Goal: Task Accomplishment & Management: Complete application form

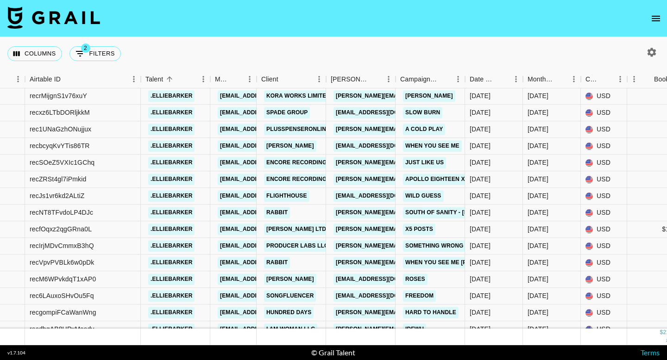
scroll to position [5345, 167]
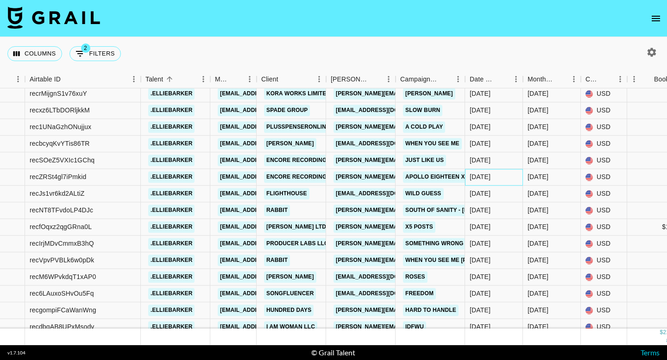
click at [485, 170] on div "[DATE]" at bounding box center [494, 177] width 58 height 17
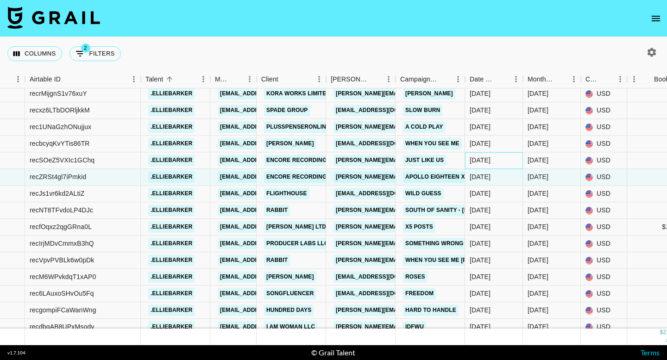
click at [477, 154] on div "[DATE]" at bounding box center [494, 160] width 58 height 17
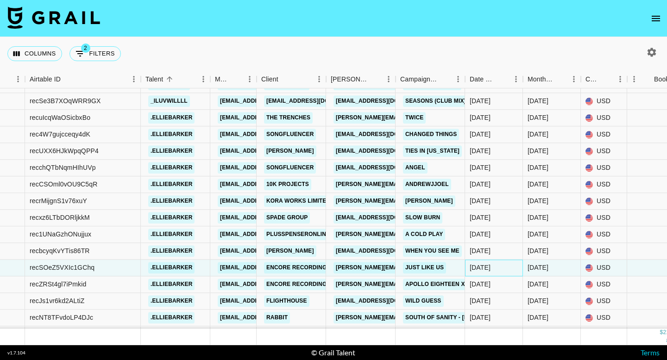
scroll to position [5296, 167]
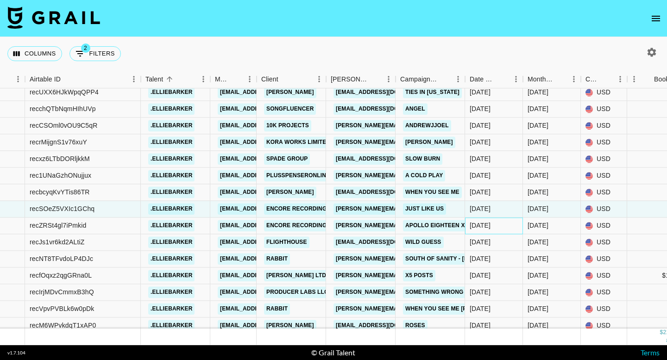
click at [480, 228] on div "[DATE]" at bounding box center [480, 225] width 21 height 9
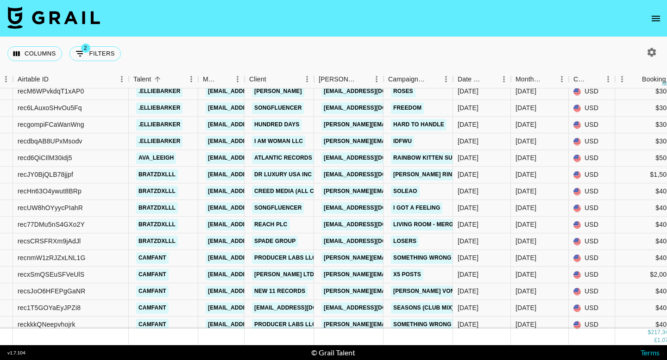
scroll to position [5531, 179]
click at [649, 18] on button "open drawer" at bounding box center [656, 18] width 19 height 19
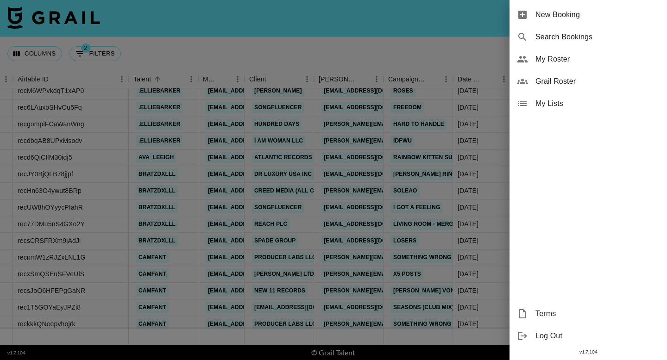
click at [597, 18] on span "New Booking" at bounding box center [597, 14] width 124 height 11
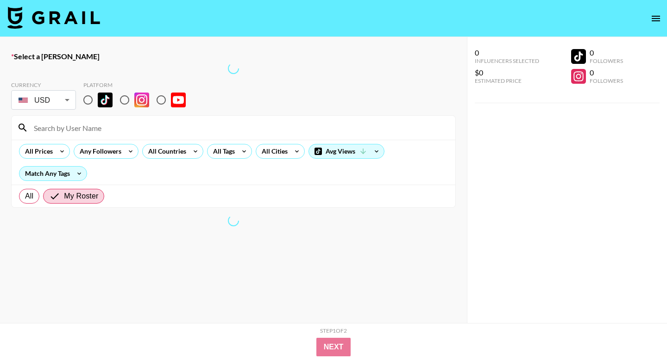
click at [89, 98] on input "radio" at bounding box center [87, 99] width 19 height 19
radio input "true"
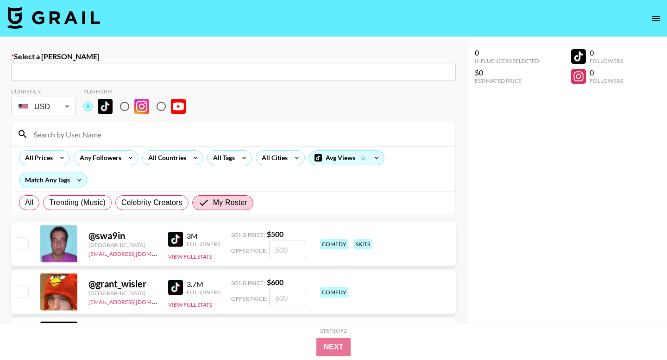
click at [94, 134] on input at bounding box center [238, 134] width 421 height 15
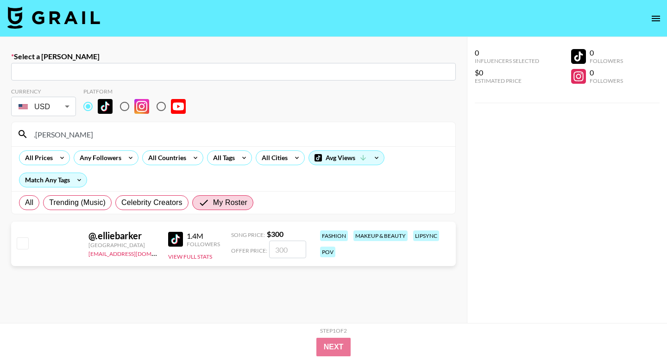
type input ".[PERSON_NAME]"
click at [99, 75] on input "text" at bounding box center [233, 72] width 433 height 11
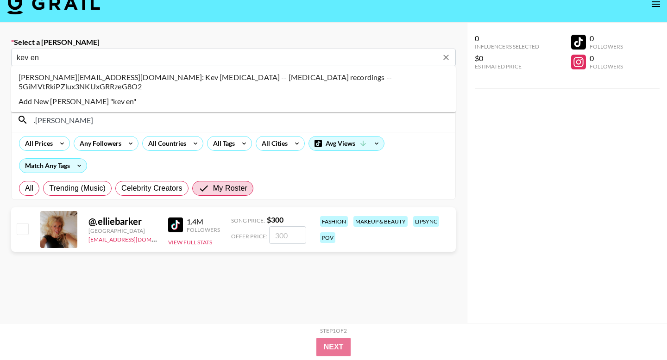
click at [88, 73] on li "[PERSON_NAME][EMAIL_ADDRESS][DOMAIN_NAME]: Kev [MEDICAL_DATA] -- [MEDICAL_DATA]…" at bounding box center [233, 82] width 445 height 24
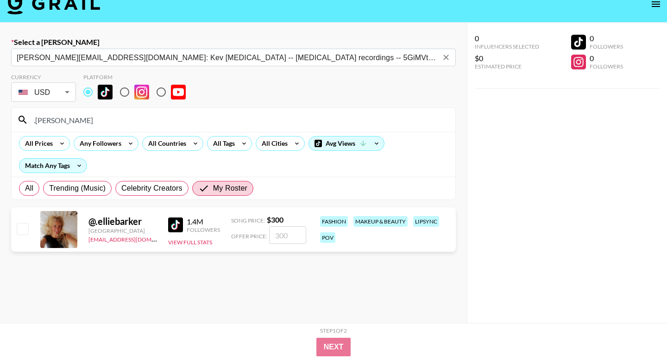
type input "[PERSON_NAME][EMAIL_ADDRESS][DOMAIN_NAME]: Kev [MEDICAL_DATA] -- [MEDICAL_DATA]…"
click at [26, 225] on input "checkbox" at bounding box center [22, 228] width 11 height 11
checkbox input "true"
type input "300"
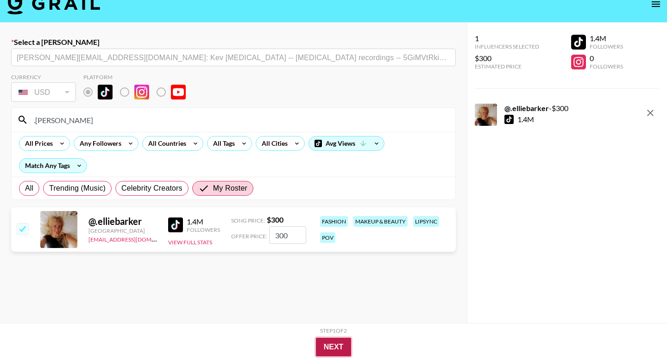
click at [335, 339] on button "Next" at bounding box center [334, 347] width 36 height 19
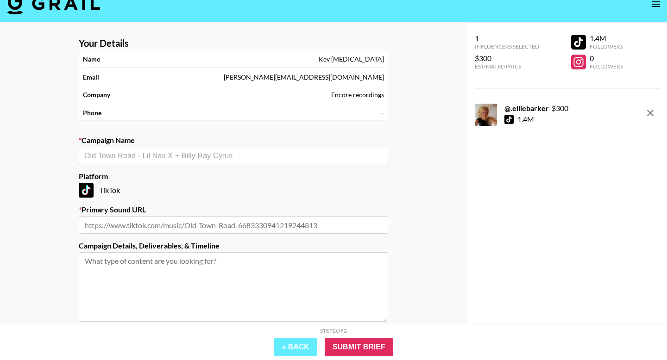
click at [198, 172] on label "Platform" at bounding box center [233, 176] width 309 height 9
click at [202, 154] on input "text" at bounding box center [233, 156] width 298 height 11
click at [70, 9] on img at bounding box center [53, 3] width 93 height 22
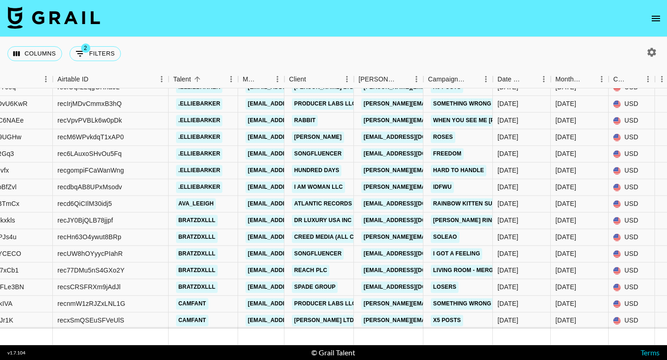
scroll to position [5445, 139]
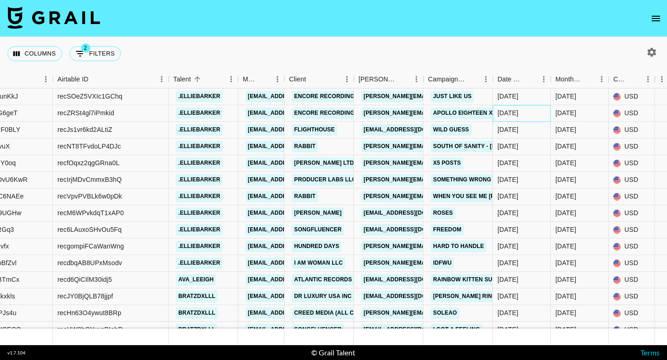
click at [507, 114] on div "[DATE]" at bounding box center [507, 113] width 21 height 9
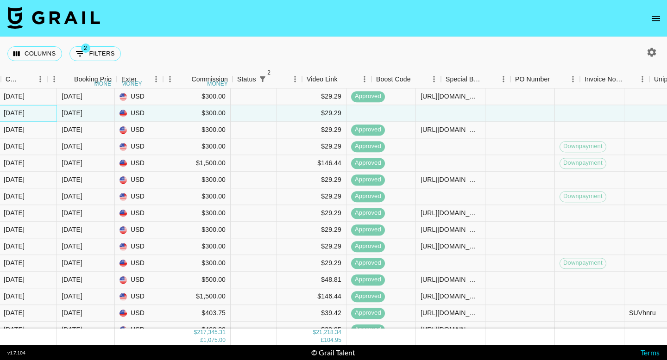
scroll to position [5408, 747]
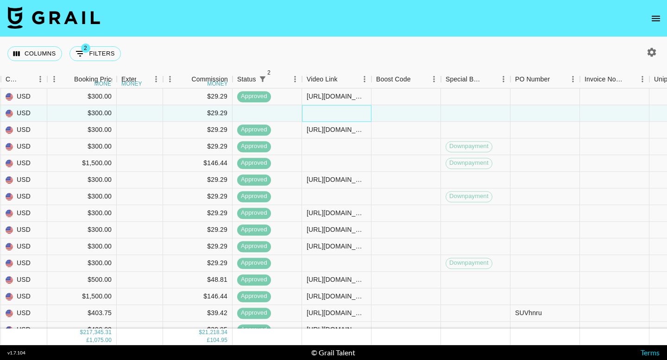
click at [327, 110] on div at bounding box center [336, 113] width 69 height 17
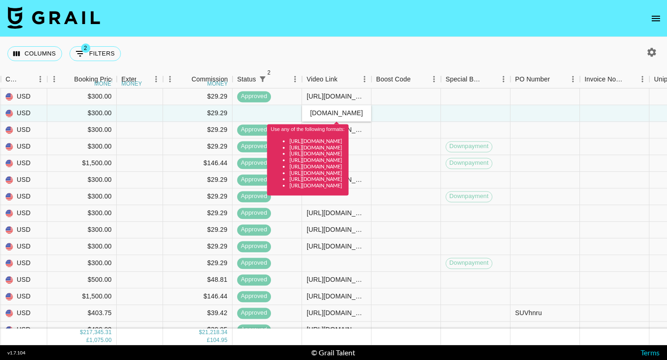
type input "[URL][DOMAIN_NAME]"
click at [406, 110] on div at bounding box center [405, 113] width 69 height 17
click at [345, 114] on input "[URL][DOMAIN_NAME]" at bounding box center [336, 113] width 68 height 7
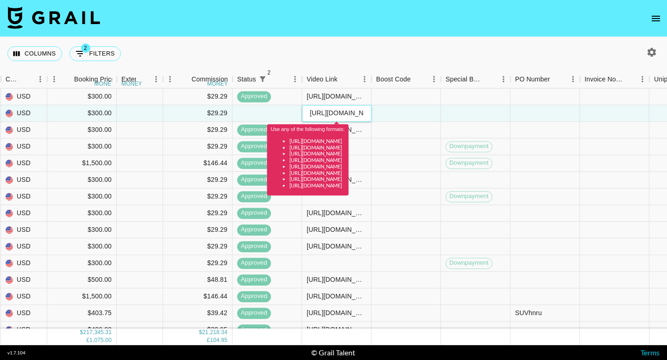
click at [345, 114] on input "[URL][DOMAIN_NAME]" at bounding box center [336, 113] width 68 height 7
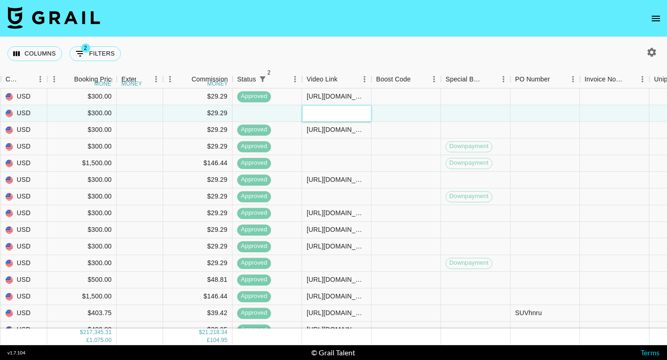
paste input "[URL][DOMAIN_NAME]"
type input "[URL][DOMAIN_NAME]"
click at [399, 116] on div at bounding box center [405, 113] width 69 height 17
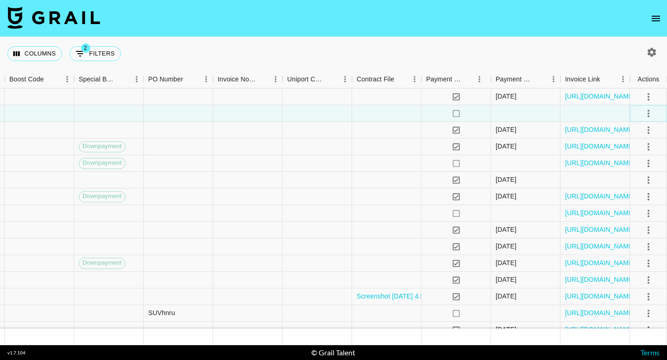
click at [649, 113] on icon "select merge strategy" at bounding box center [648, 113] width 11 height 11
click at [631, 201] on div "Approve" at bounding box center [628, 200] width 28 height 11
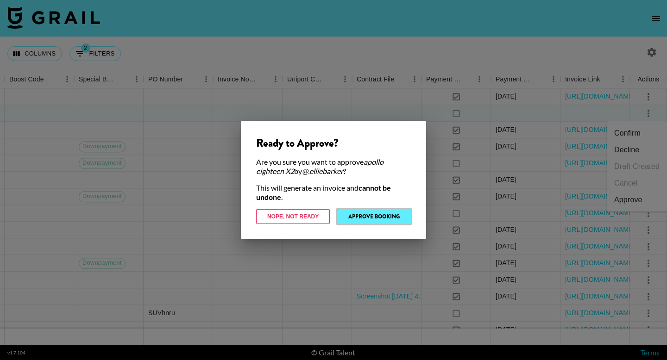
click at [399, 219] on button "Approve Booking" at bounding box center [374, 216] width 74 height 15
